Goal: Understand process/instructions: Learn how to perform a task or action

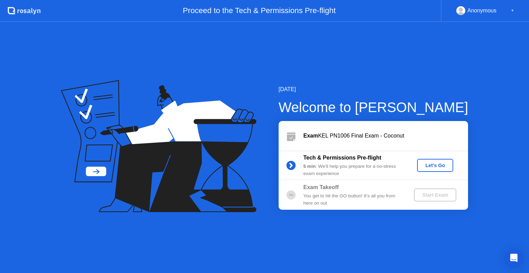
click at [438, 168] on div "Let's Go" at bounding box center [435, 166] width 31 height 6
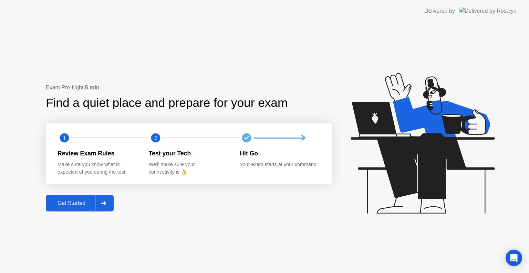
click at [67, 204] on div "Get Started" at bounding box center [71, 203] width 47 height 6
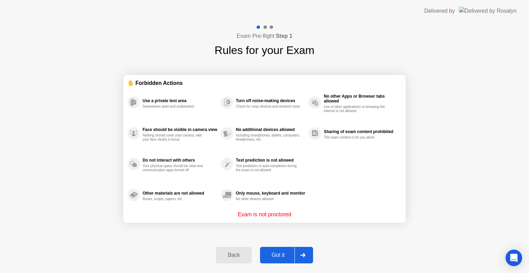
click at [280, 258] on div "Got it" at bounding box center [278, 255] width 32 height 6
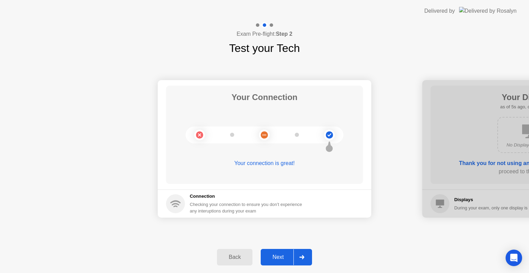
click at [271, 255] on div "Next" at bounding box center [278, 257] width 31 height 6
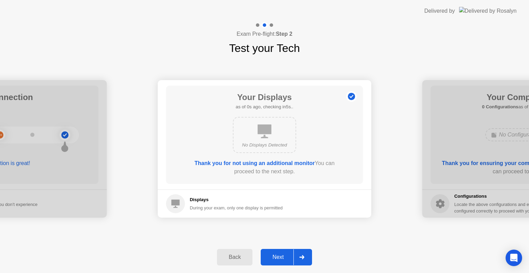
click at [271, 255] on div "Next" at bounding box center [278, 257] width 31 height 6
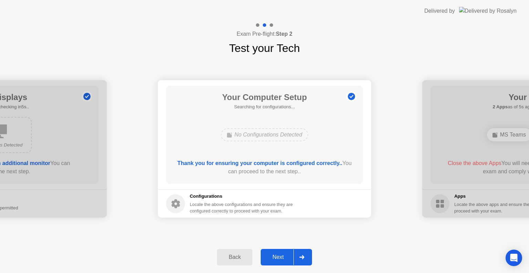
click at [271, 255] on div "Next" at bounding box center [278, 257] width 31 height 6
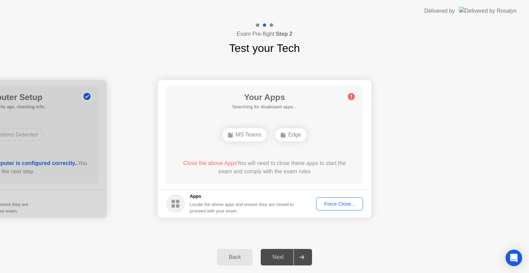
click at [271, 255] on div "Next" at bounding box center [278, 257] width 31 height 6
click at [337, 202] on div "Force Close..." at bounding box center [339, 204] width 42 height 6
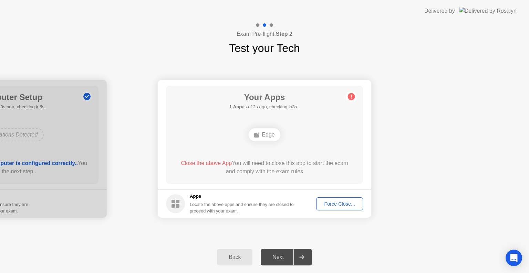
click at [338, 205] on div "Force Close..." at bounding box center [339, 204] width 42 height 6
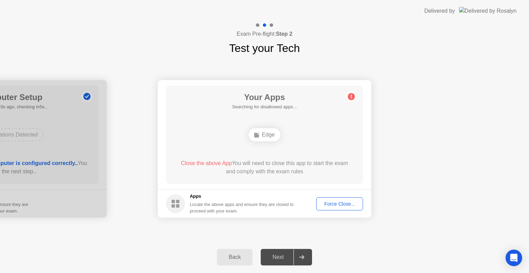
click at [334, 201] on div "Force Close..." at bounding box center [339, 204] width 42 height 6
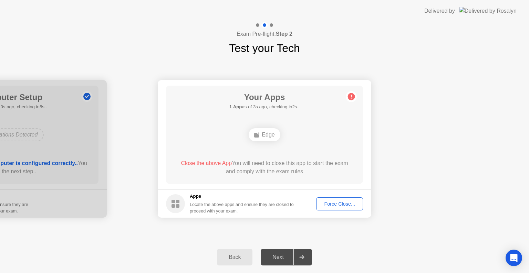
click at [339, 205] on div "Force Close..." at bounding box center [339, 204] width 42 height 6
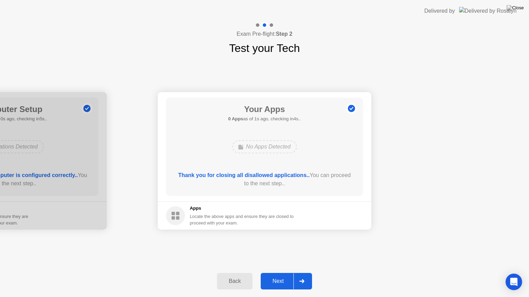
click at [277, 273] on div "Next" at bounding box center [278, 281] width 31 height 6
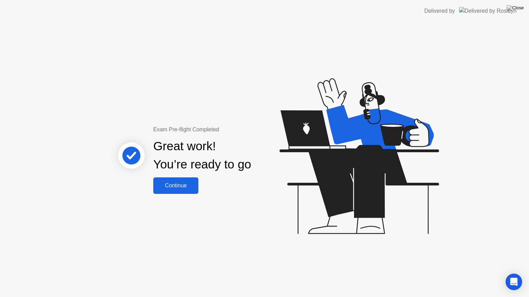
click at [172, 176] on div "Great work! You’re ready to go" at bounding box center [202, 156] width 186 height 44
click at [172, 179] on button "Continue" at bounding box center [175, 186] width 45 height 17
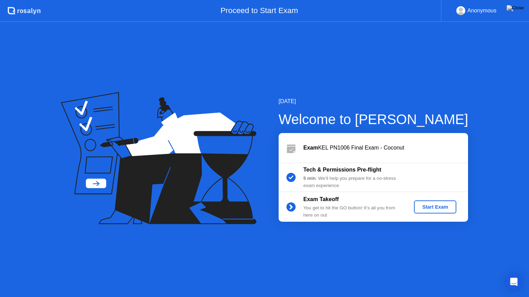
click at [440, 209] on div "Start Exam" at bounding box center [434, 207] width 37 height 6
